Goal: Information Seeking & Learning: Learn about a topic

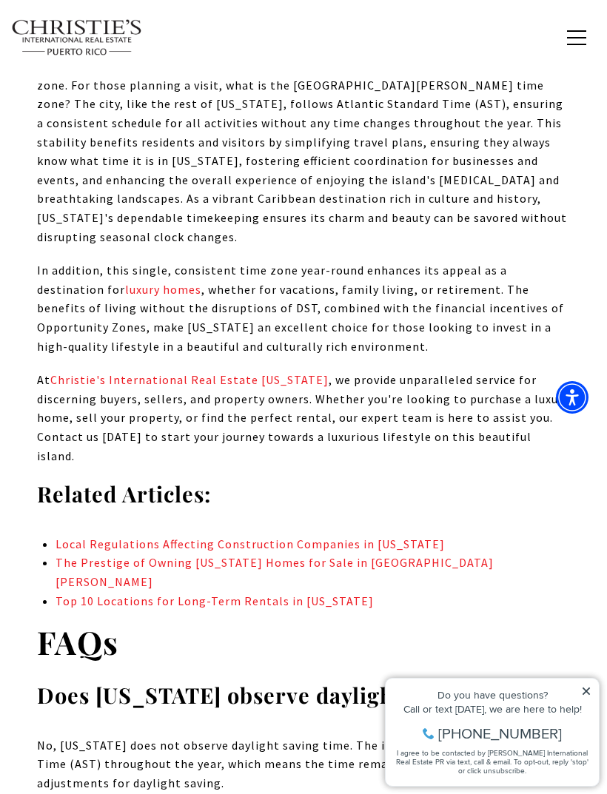
scroll to position [11322, 0]
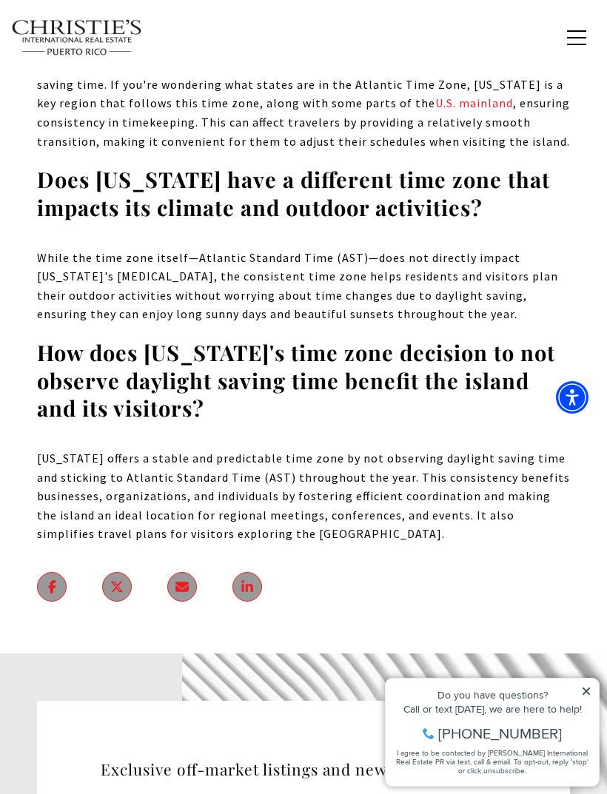
scroll to position [12217, 0]
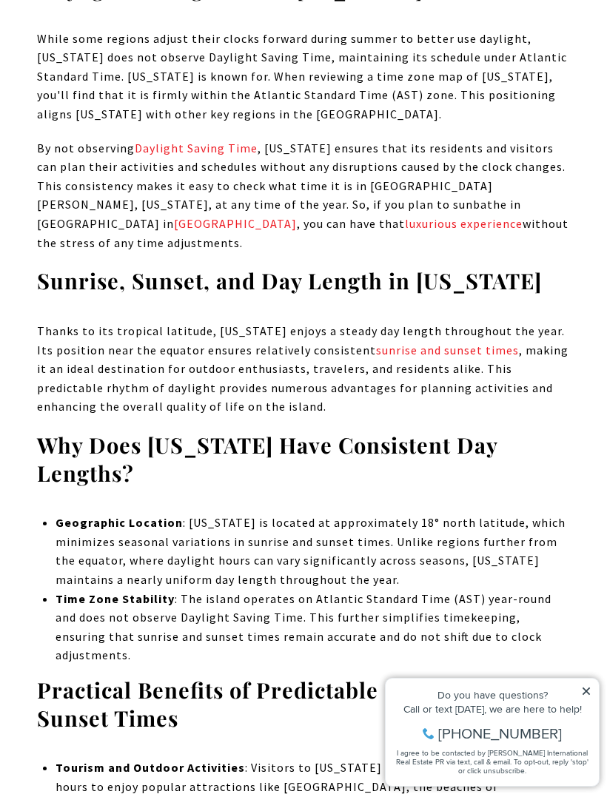
scroll to position [3771, 0]
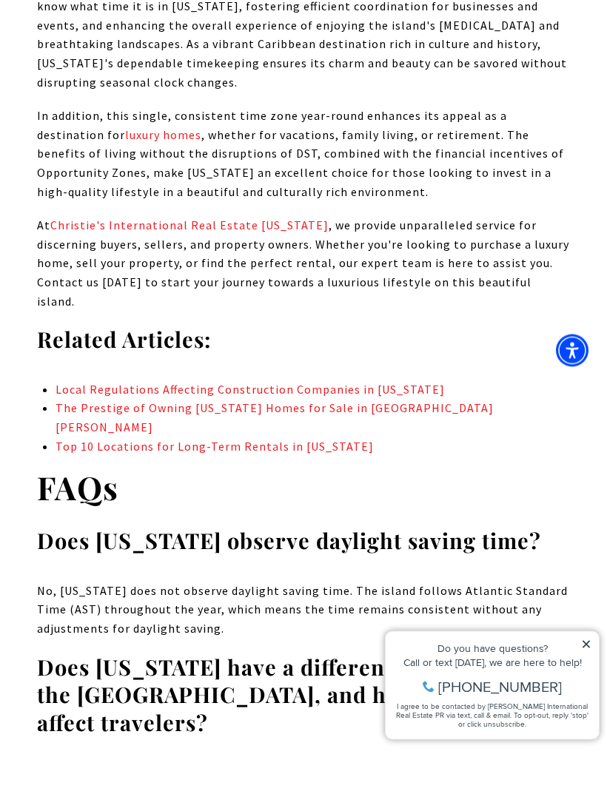
scroll to position [11495, 0]
